Goal: Book appointment/travel/reservation

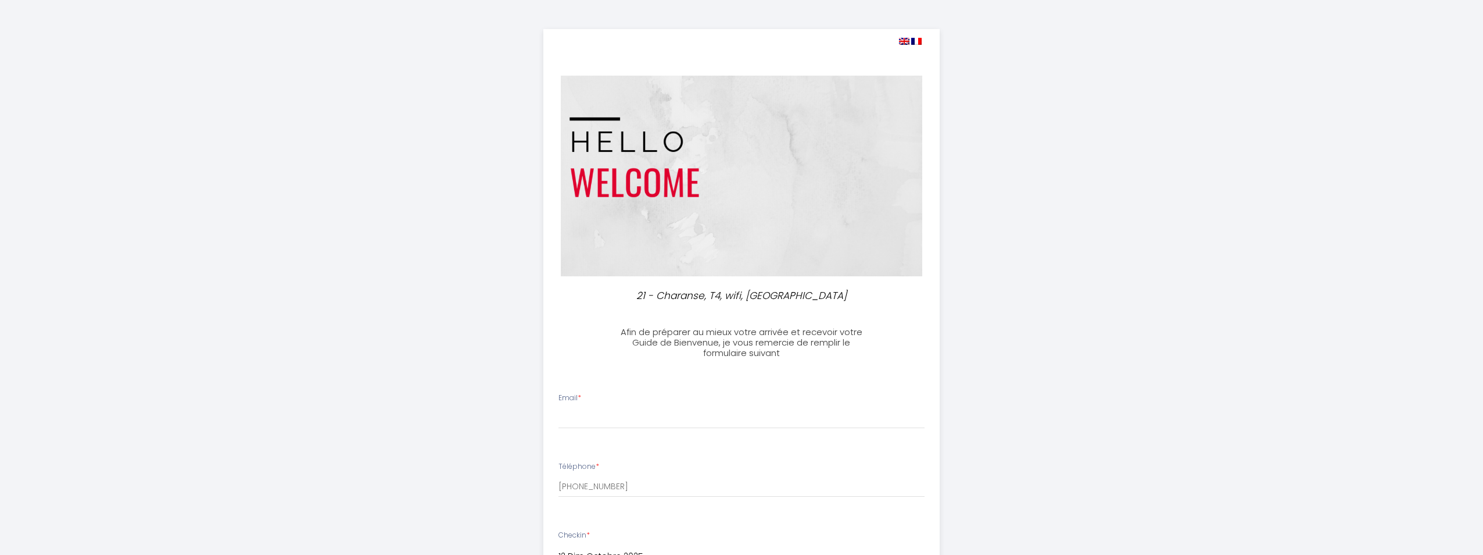
select select
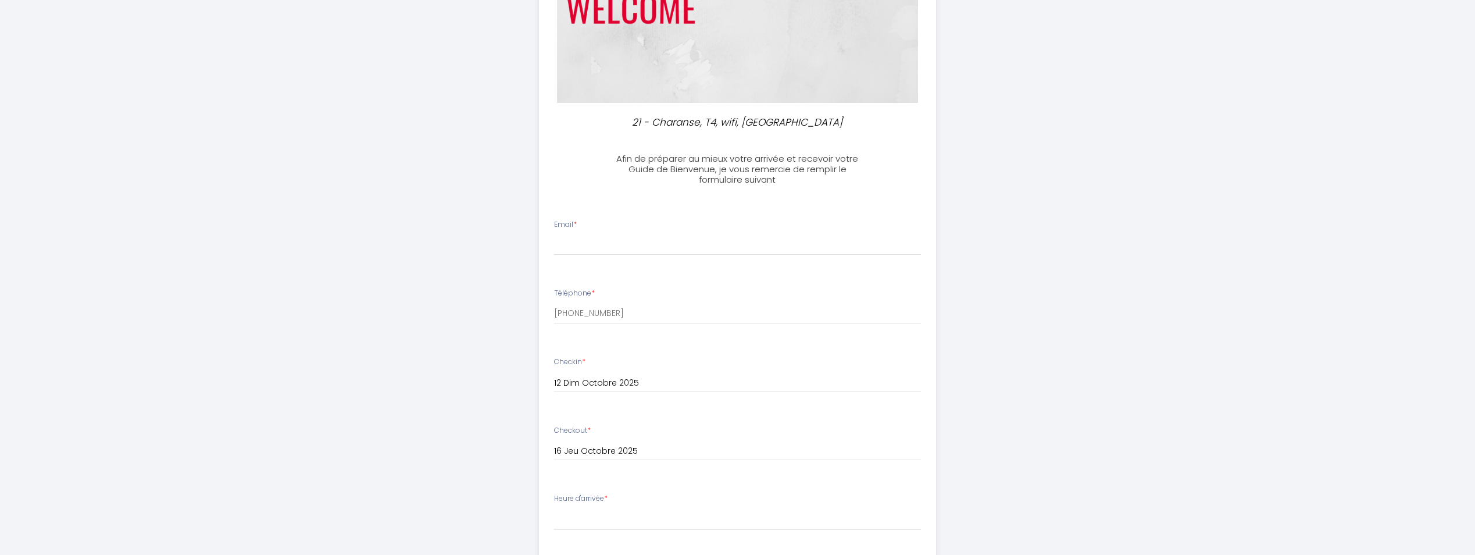
scroll to position [174, 0]
click at [579, 241] on input "Email *" at bounding box center [737, 243] width 367 height 21
type input "loic.jamot@laposte.net"
click at [602, 315] on input "+33660838682" at bounding box center [737, 312] width 367 height 21
click at [603, 308] on input "+33660838682" at bounding box center [737, 312] width 367 height 21
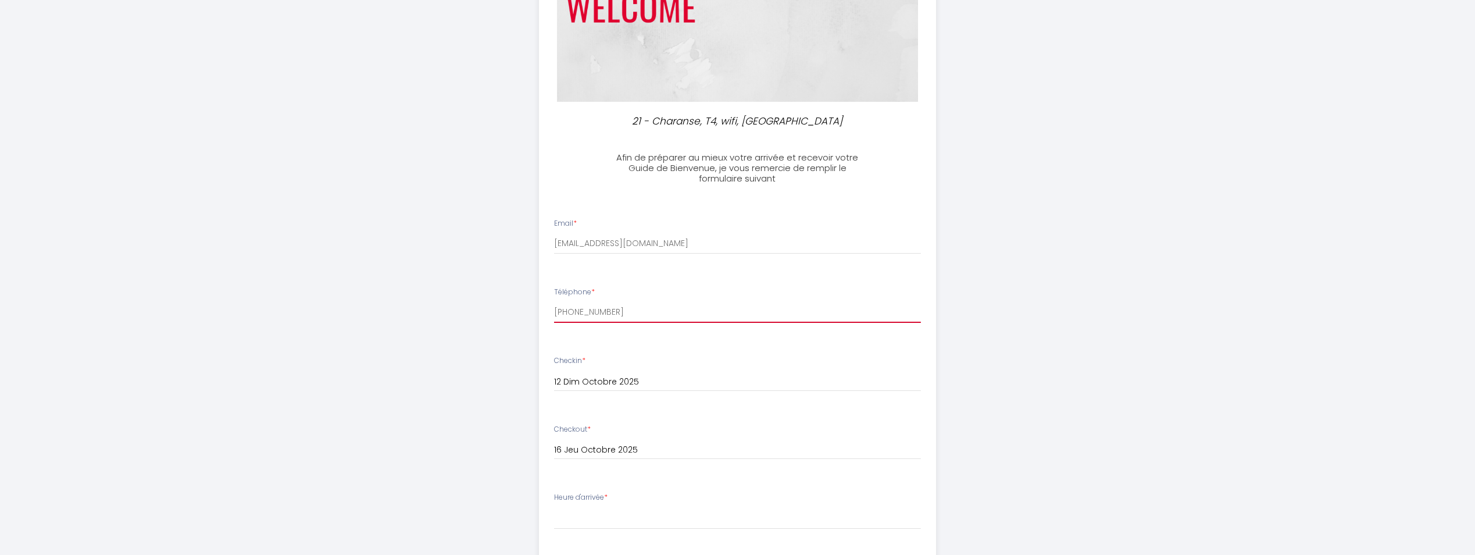
drag, startPoint x: 641, startPoint y: 311, endPoint x: 546, endPoint y: 309, distance: 94.8
click at [546, 309] on li "Téléphone * +33660838682" at bounding box center [737, 311] width 396 height 62
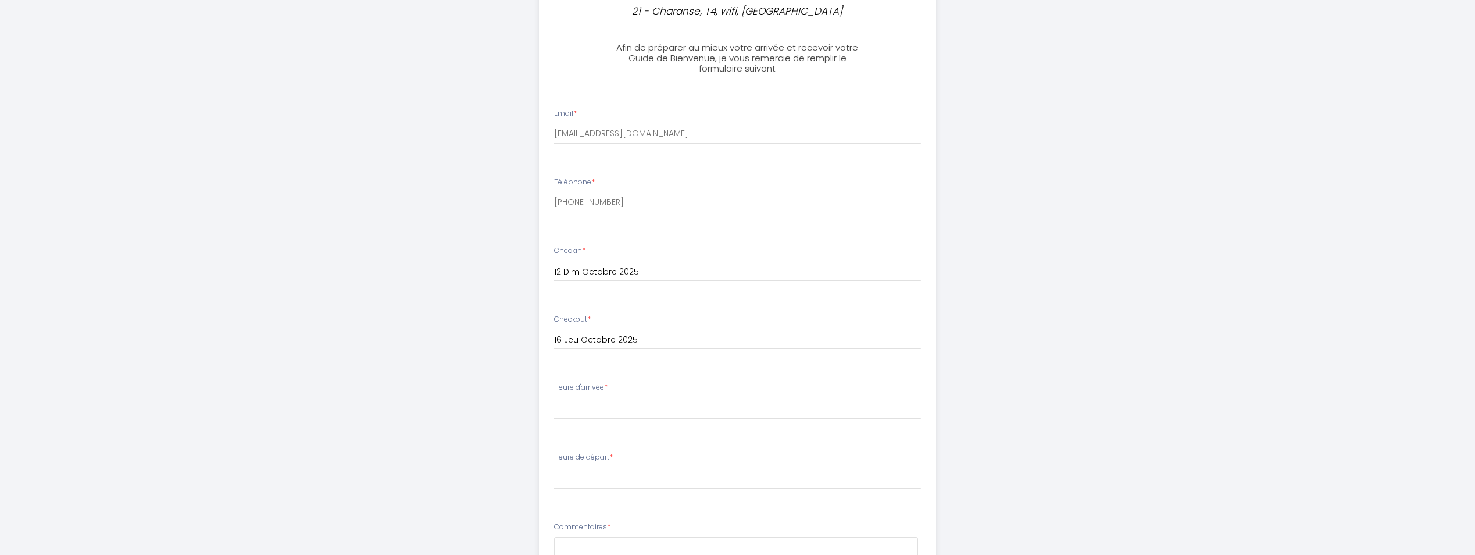
scroll to position [291, 0]
click at [600, 403] on select "16:00 16:30 17:00 17:30 18:00 18:30 19:00 19:30 20:00 20:30 21:00 21:30 22:00 2…" at bounding box center [737, 402] width 367 height 22
select select "18:30"
click at [554, 391] on select "16:00 16:30 17:00 17:30 18:00 18:30 19:00 19:30 20:00 20:30 21:00 21:30 22:00 2…" at bounding box center [737, 402] width 367 height 22
click at [581, 242] on label "Checkin *" at bounding box center [569, 244] width 31 height 11
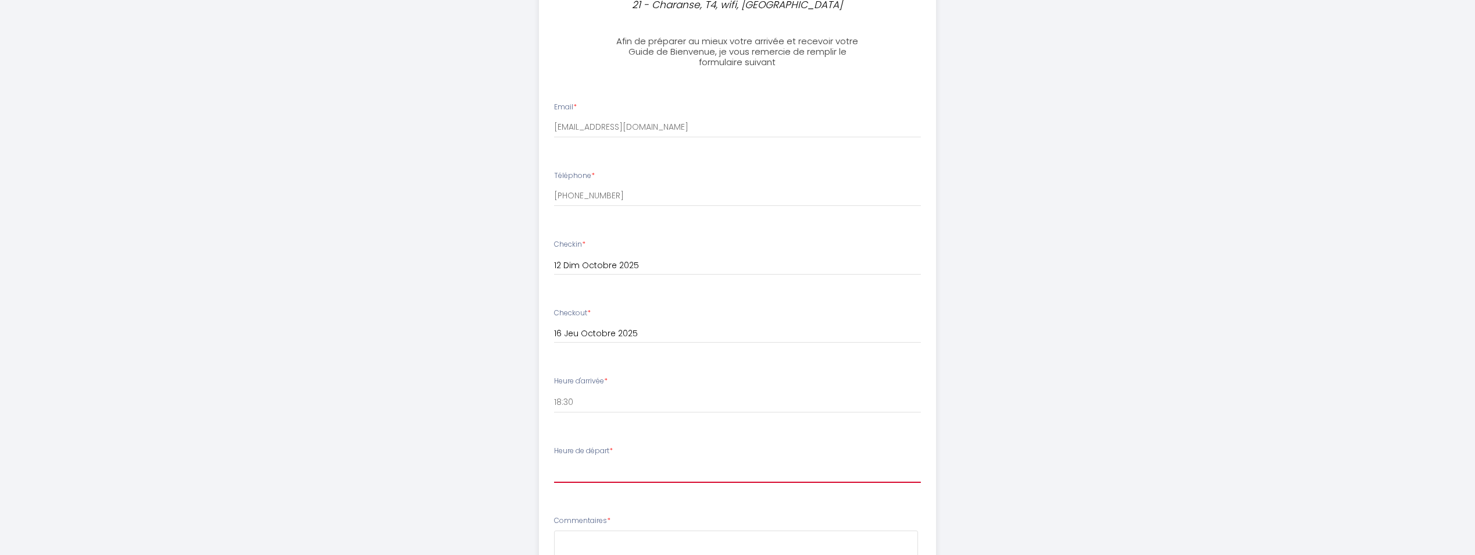
click at [574, 474] on select "00:00 00:30 01:00 01:30 02:00 02:30 03:00 03:30 04:00 04:30 05:00 05:30 06:00 0…" at bounding box center [737, 471] width 367 height 22
select select "11:00"
click at [554, 460] on select "00:00 00:30 01:00 01:30 02:00 02:30 03:00 03:30 04:00 04:30 05:00 05:30 06:00 0…" at bounding box center [737, 471] width 367 height 22
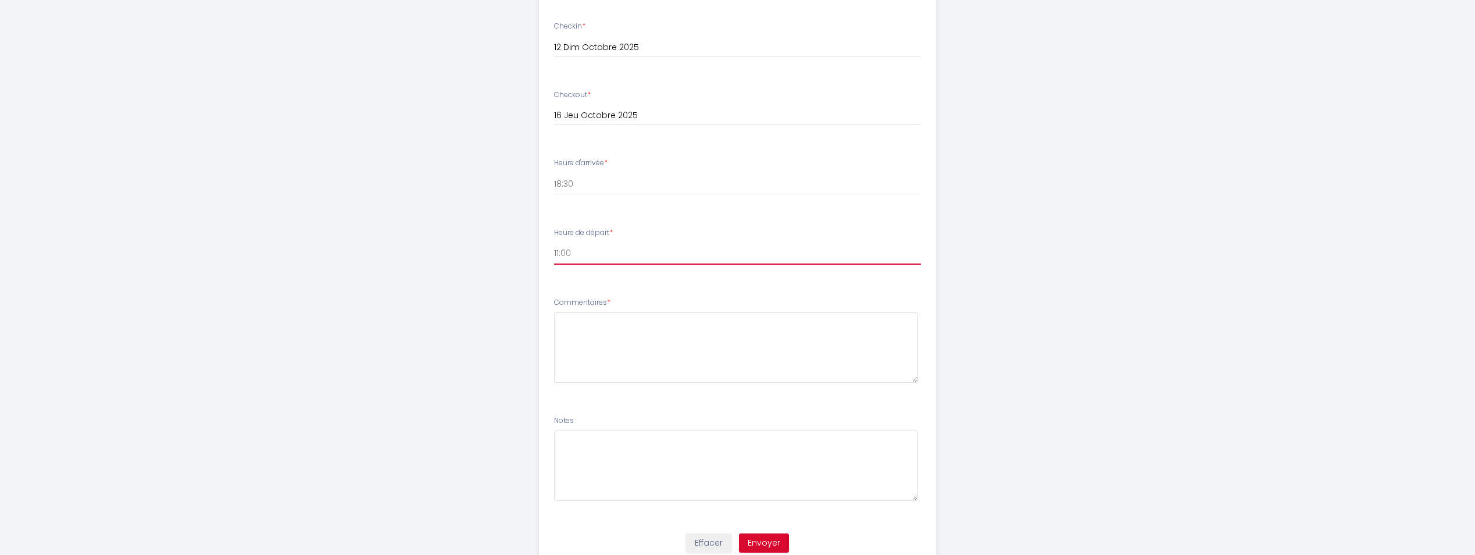
scroll to position [523, 0]
click at [584, 239] on select "00:00 00:30 01:00 01:30 02:00 02:30 03:00 03:30 04:00 04:30 05:00 05:30 06:00 0…" at bounding box center [737, 239] width 367 height 22
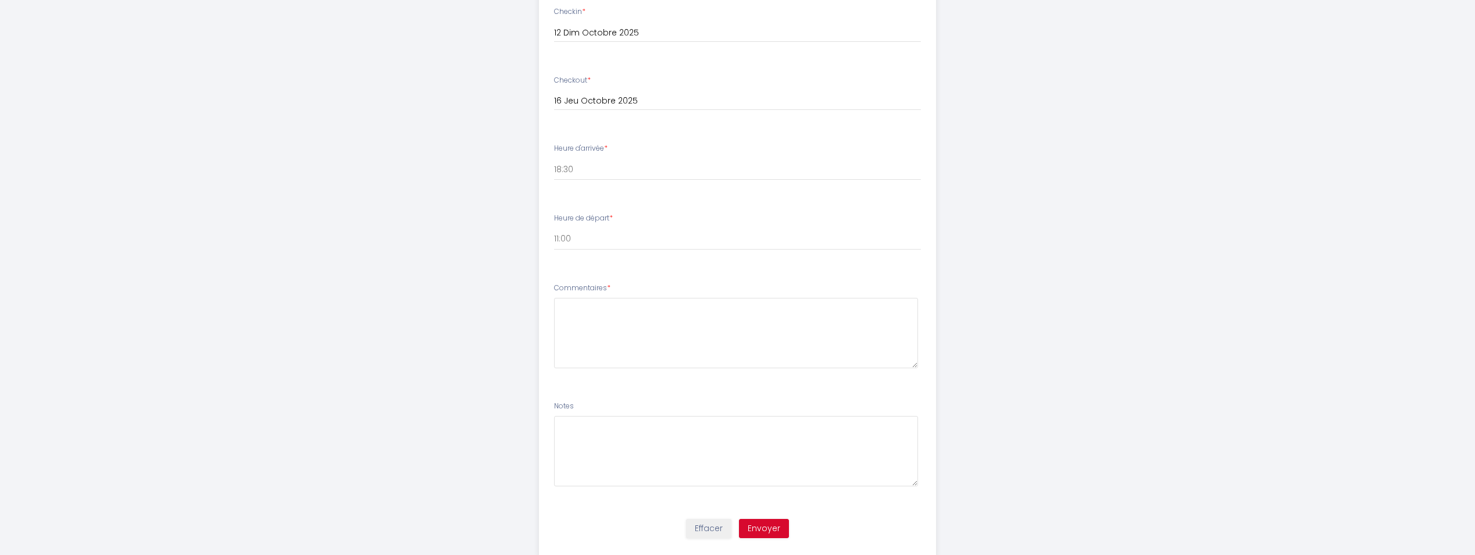
click at [541, 234] on li "Heure de départ * 00:00 00:30 01:00 01:30 02:00 02:30 03:00 03:30 04:00 04:30 0…" at bounding box center [737, 237] width 396 height 63
click at [584, 318] on textarea at bounding box center [736, 333] width 364 height 70
type textarea "H"
type textarea "Nous vous confirmerons l'heure de départ avant jeudi"
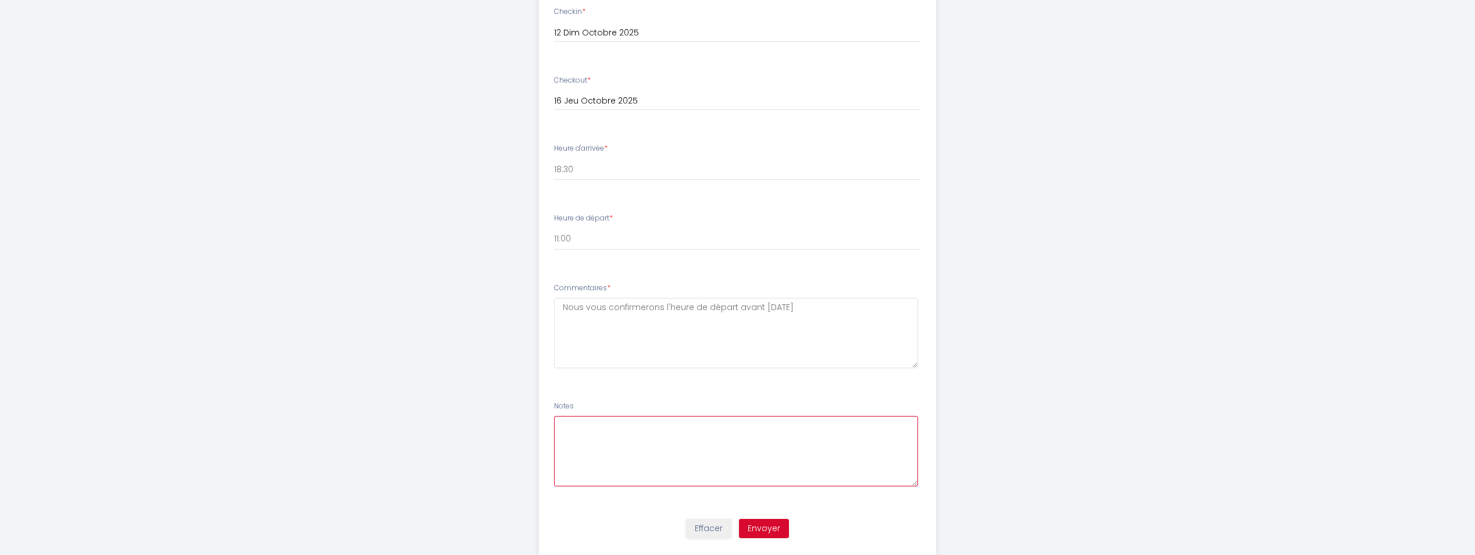
click at [586, 432] on textarea at bounding box center [736, 451] width 364 height 70
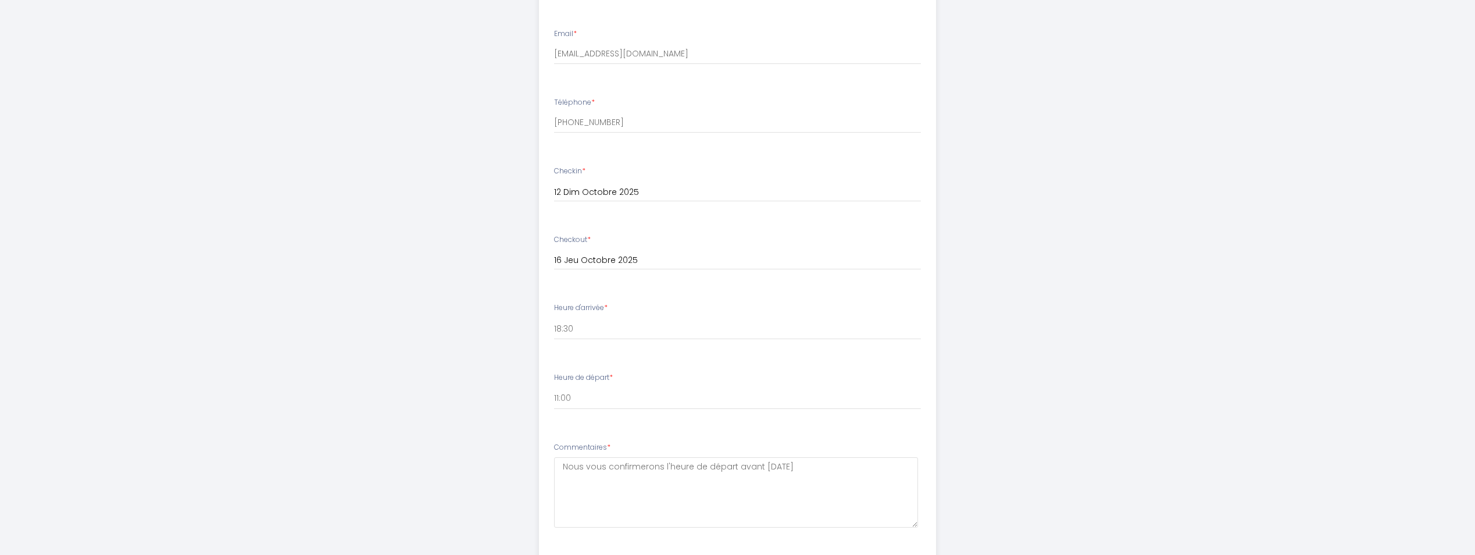
scroll to position [349, 0]
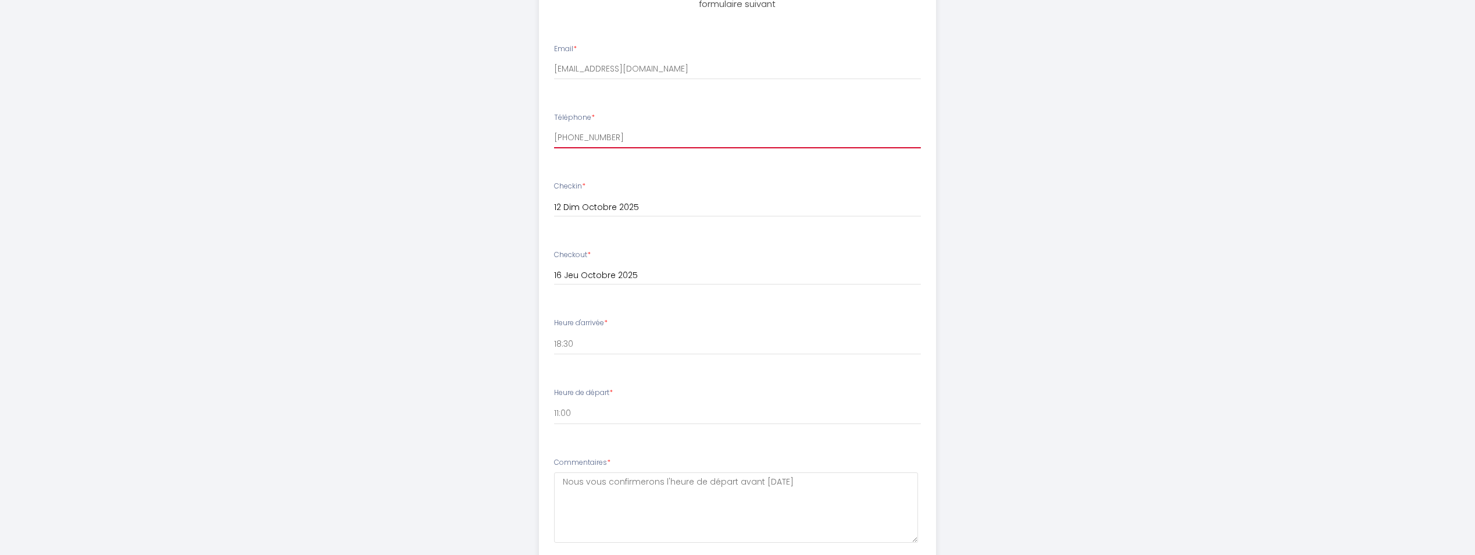
click at [609, 131] on input "+33660838682" at bounding box center [737, 137] width 367 height 21
click at [692, 137] on input "+3366083868+336608386822" at bounding box center [737, 137] width 367 height 21
drag, startPoint x: 692, startPoint y: 137, endPoint x: 652, endPoint y: 141, distance: 40.4
click at [678, 138] on input "+3366083868+336608386822" at bounding box center [737, 137] width 367 height 21
click at [613, 140] on input "+3366083868+336608386822" at bounding box center [737, 137] width 367 height 21
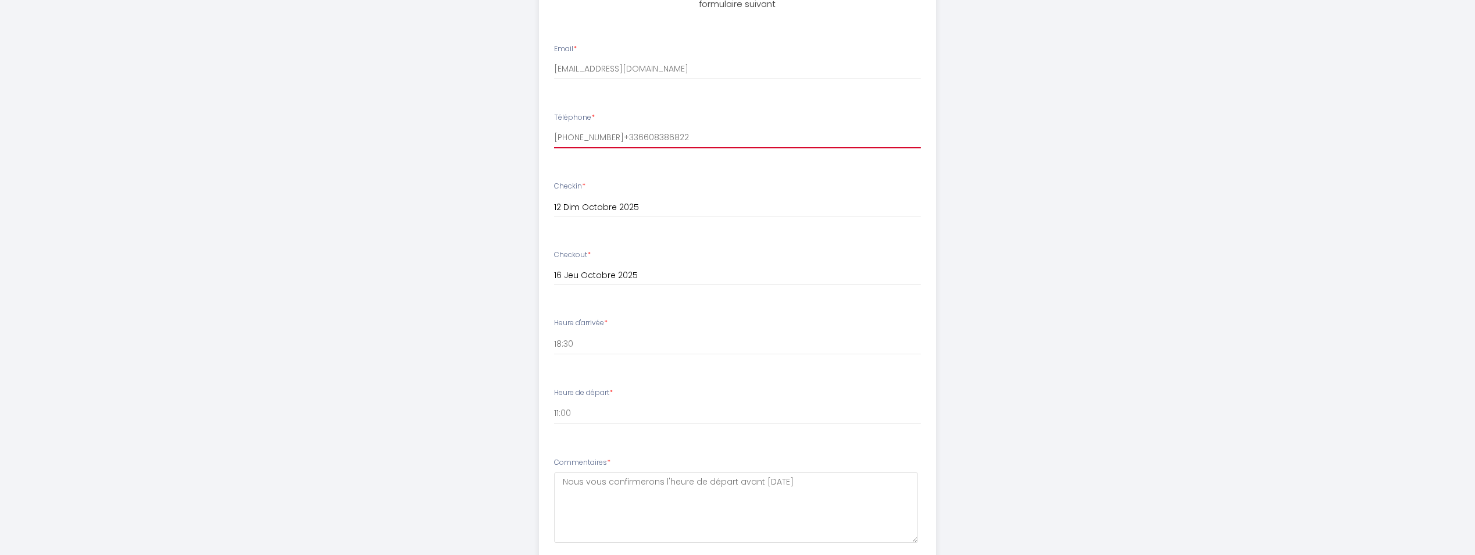
drag, startPoint x: 608, startPoint y: 137, endPoint x: 689, endPoint y: 131, distance: 81.6
click at [689, 131] on input "+3366083868+336608386822" at bounding box center [737, 137] width 367 height 21
type input "+33660838682"
click at [450, 222] on div "21 - Charanse, T4, wifi, centre Luchon Afin de préparer au mieux votre arrivée …" at bounding box center [737, 205] width 595 height 1108
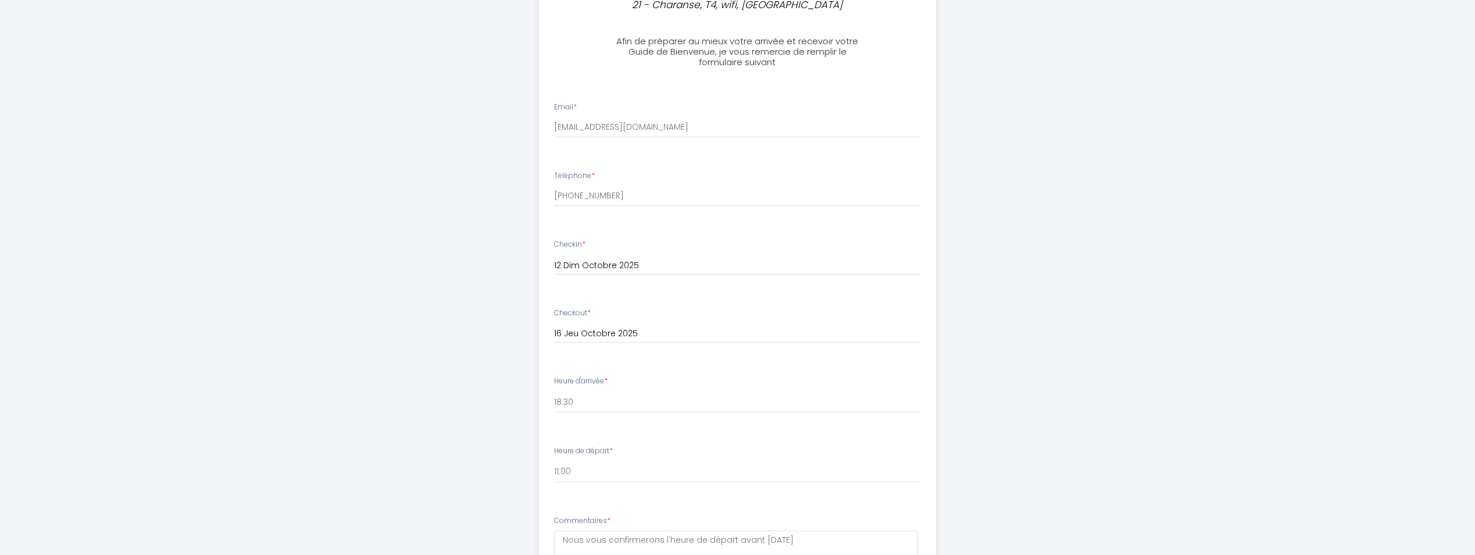
scroll to position [553, 0]
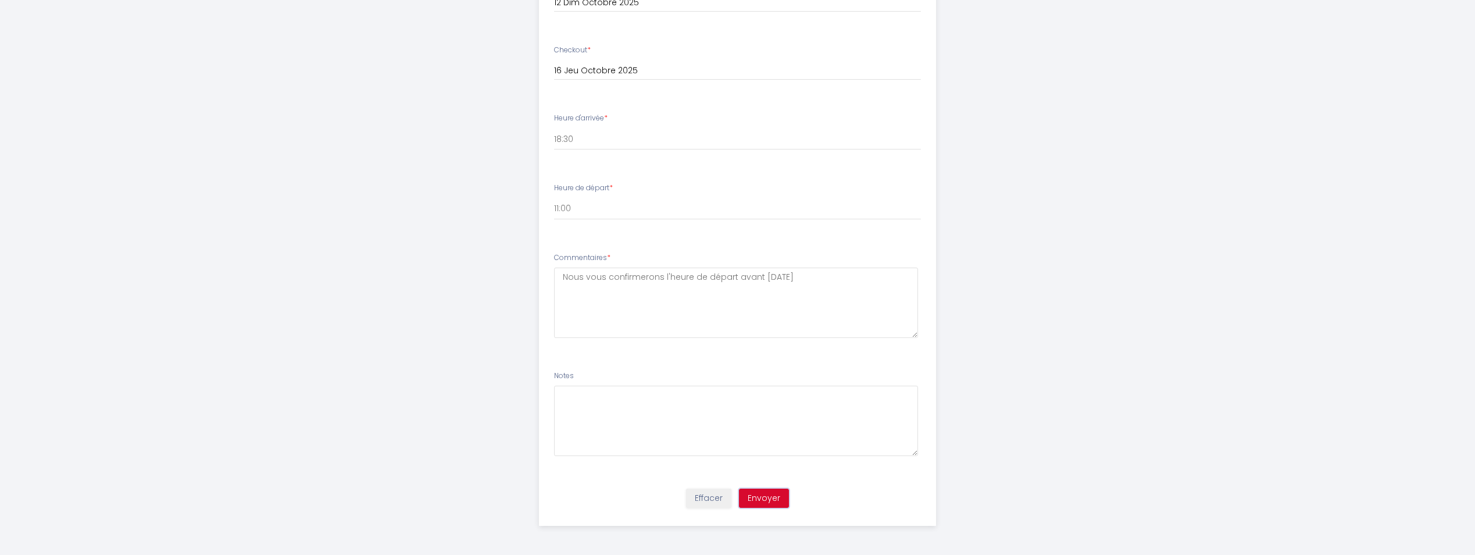
click at [771, 497] on button "Envoyer" at bounding box center [764, 498] width 50 height 20
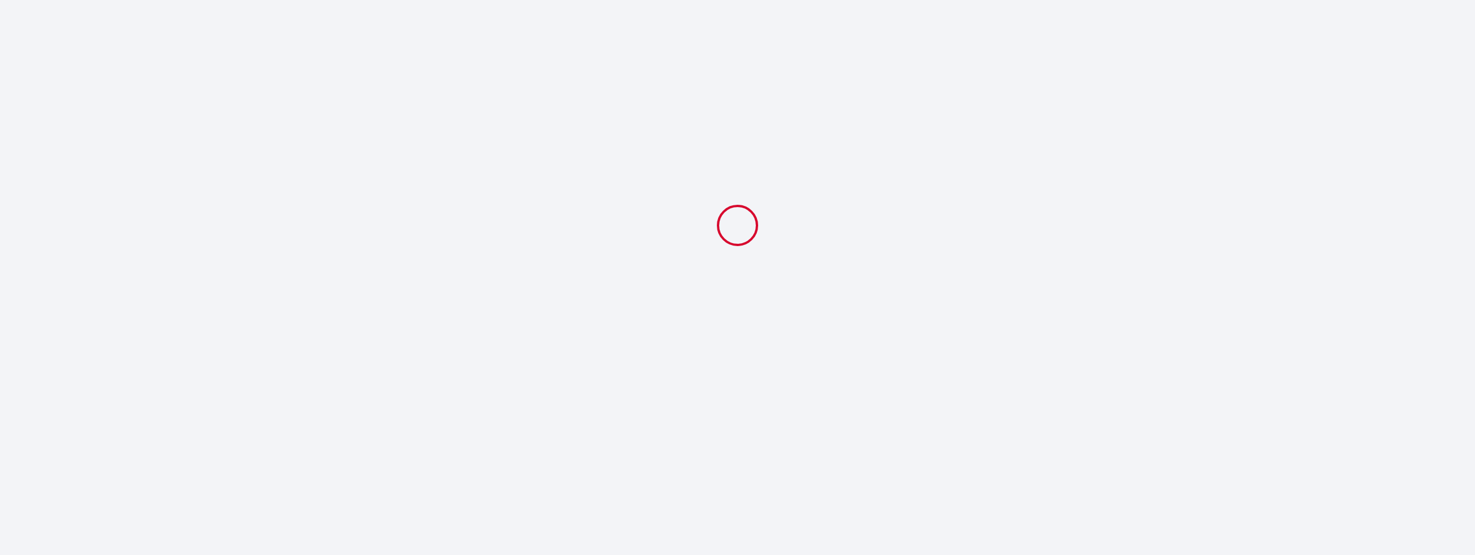
scroll to position [0, 0]
select select "18:30"
select select "11:00"
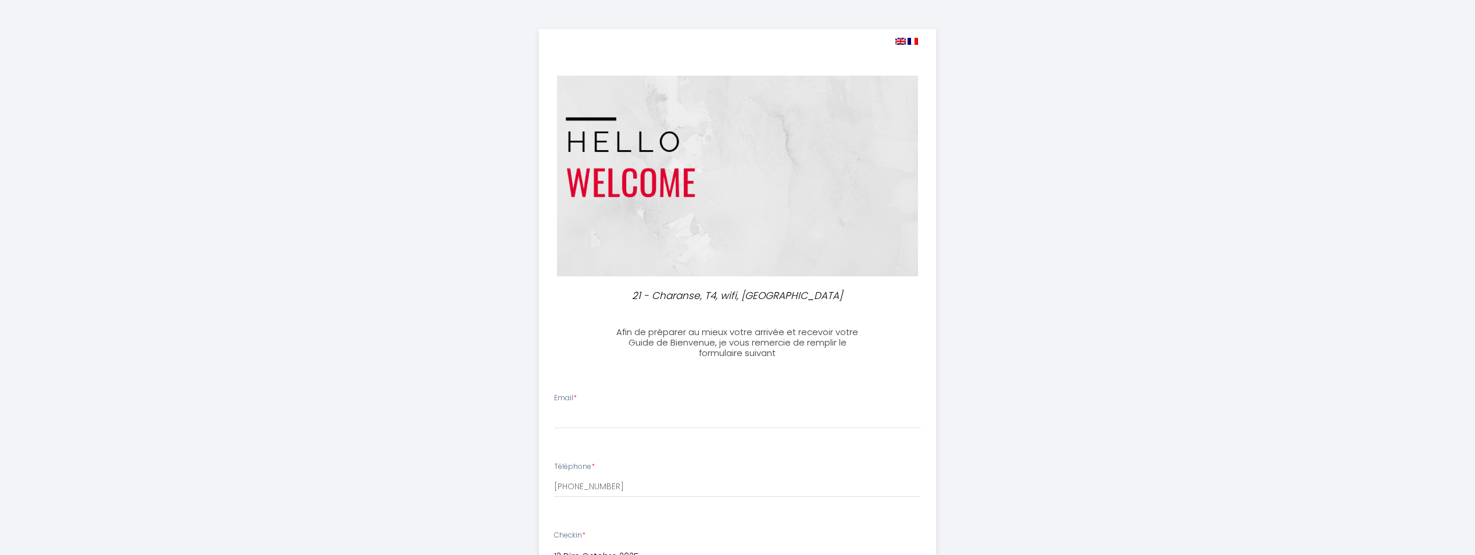
select select
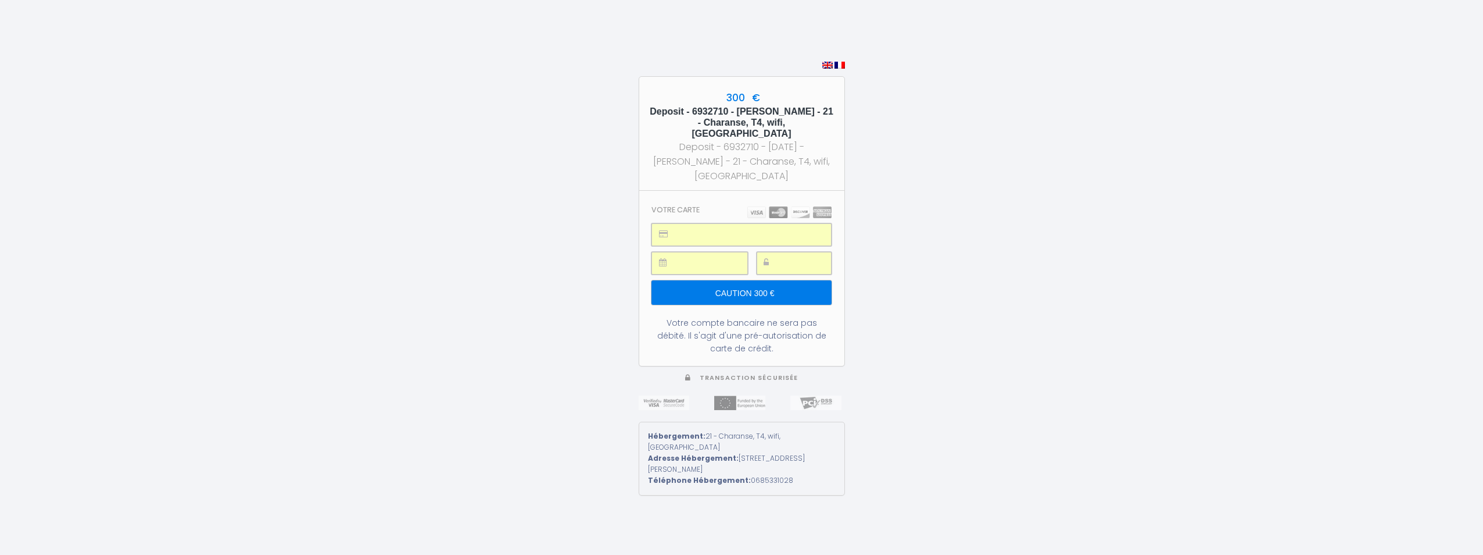
click at [786, 289] on input "Caution 300 €" at bounding box center [742, 292] width 180 height 24
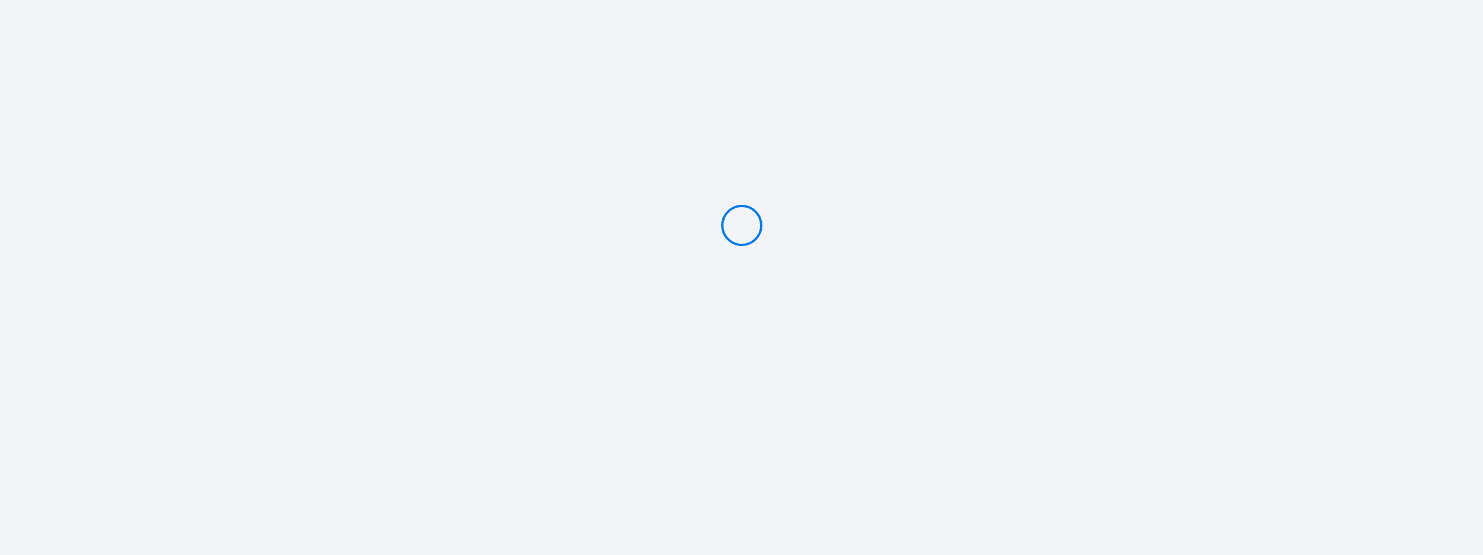
type input "Caution 300 €"
